Goal: Information Seeking & Learning: Learn about a topic

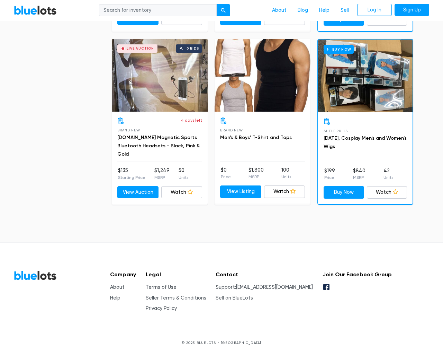
scroll to position [2945, 0]
type input "the"
type input "testing@example.com"
type input "e"
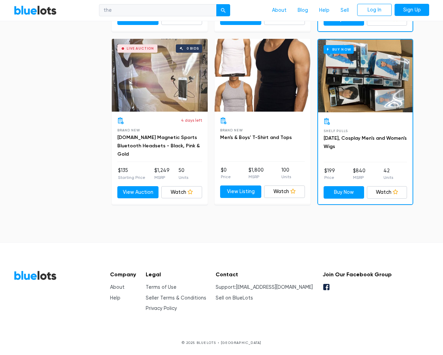
type input "e"
checkbox New"] "false"
type input "e"
checkbox Pulls"] "false"
checkbox input "false"
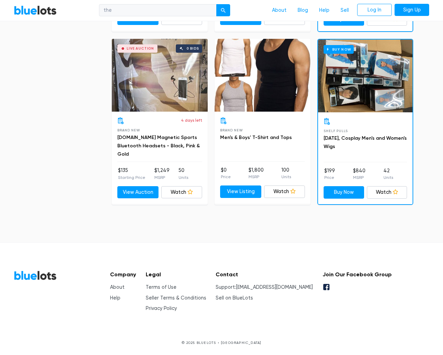
checkbox Accessories"] "false"
checkbox Beauty"] "false"
checkbox input "false"
checkbox Merchandise"] "false"
checkbox Garden"] "false"
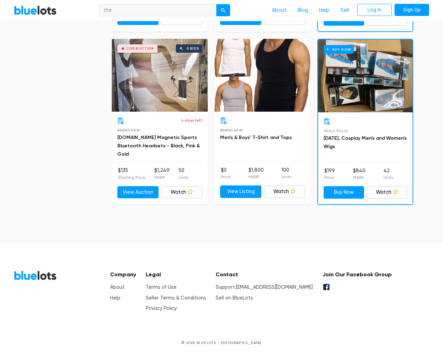
checkbox input "false"
type input "e"
select select
select select "50000"
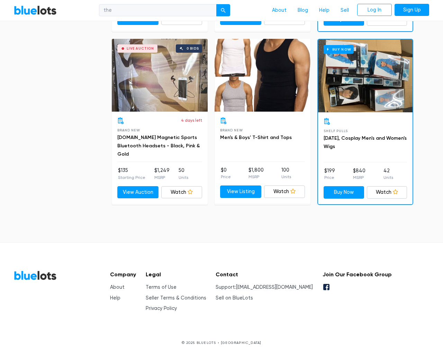
select select "10000"
select select "50000"
select select "ending_soonest"
select select "50000"
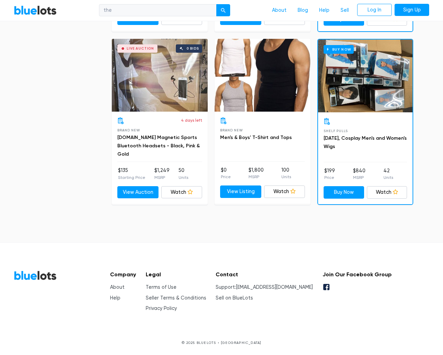
select select "highest_price"
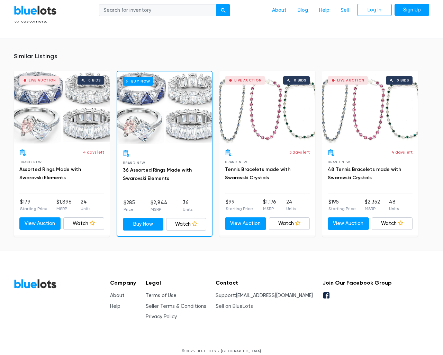
scroll to position [558, 0]
type input "the"
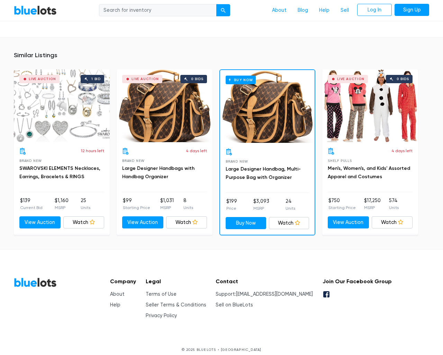
scroll to position [462, 0]
type input "the"
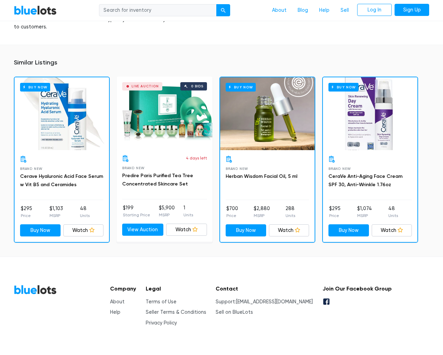
scroll to position [517, 0]
type input "the"
